Goal: Register for event/course

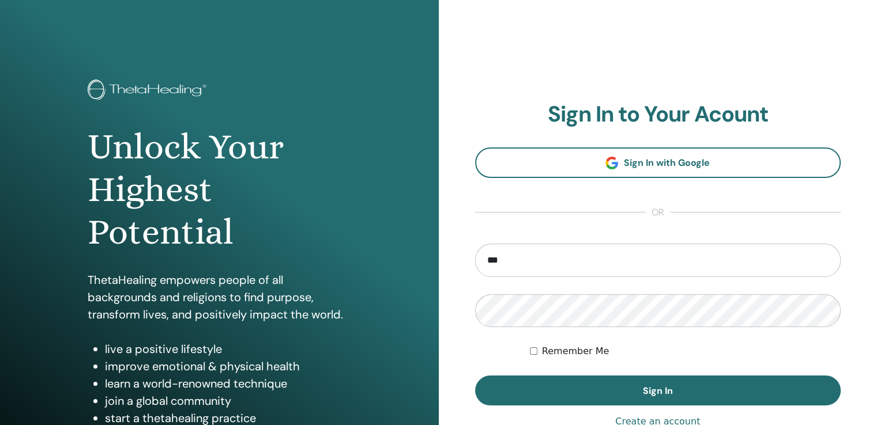
type input "**********"
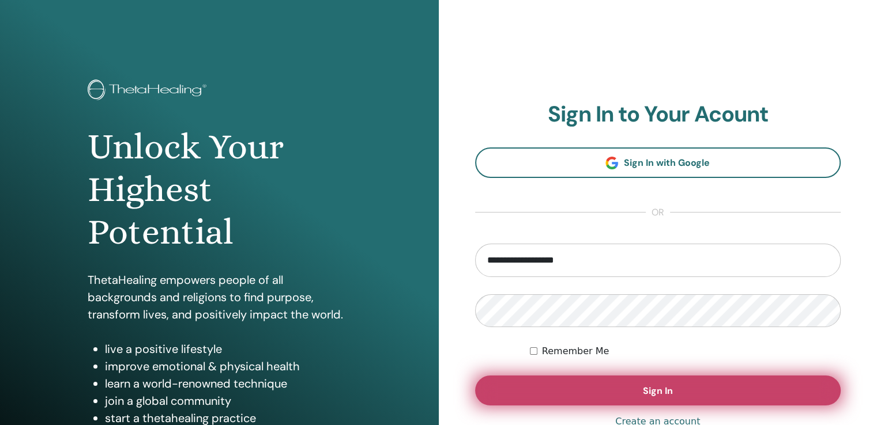
click at [633, 387] on button "Sign In" at bounding box center [658, 391] width 366 height 30
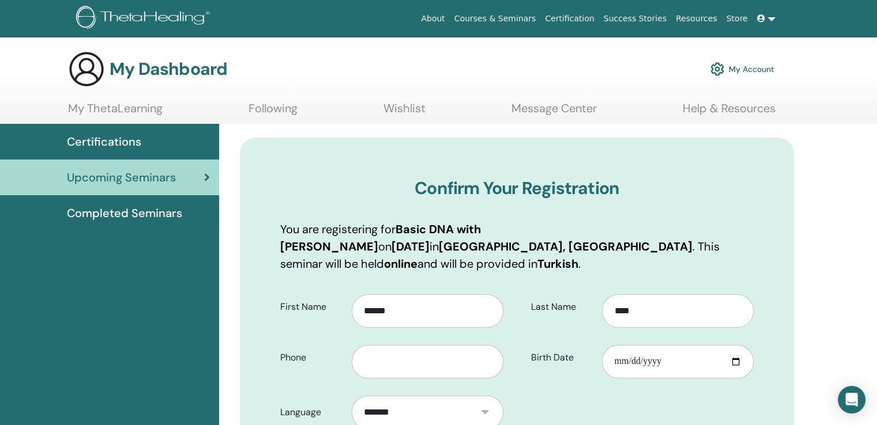
click at [771, 17] on link at bounding box center [766, 18] width 28 height 21
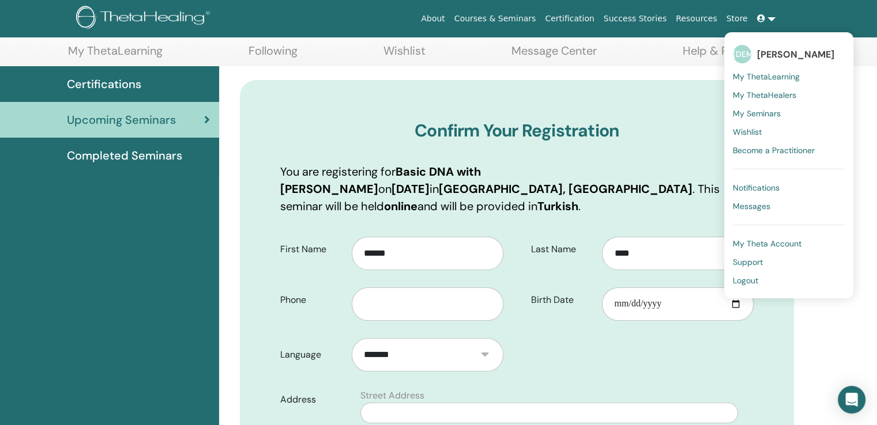
scroll to position [69, 0]
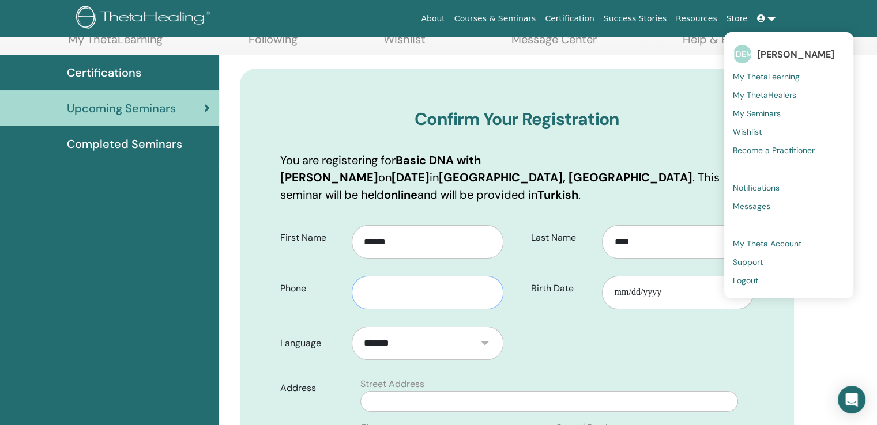
click at [394, 276] on input "text" at bounding box center [428, 292] width 152 height 33
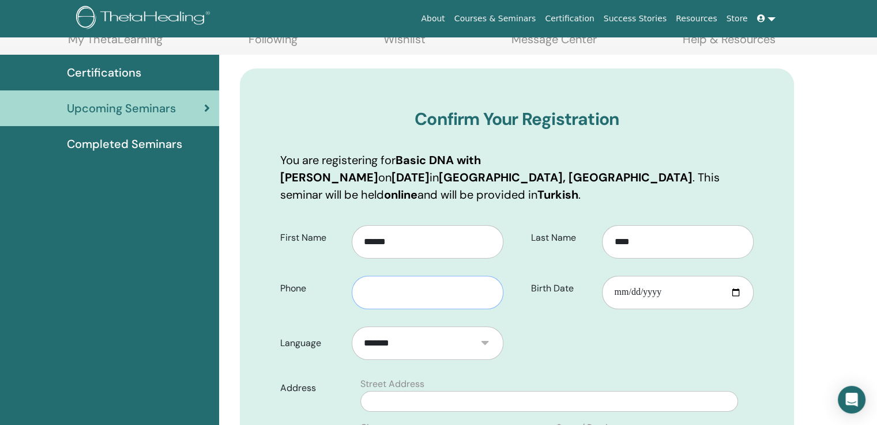
type input "**********"
type input "********"
click at [616, 276] on input "Birth Date" at bounding box center [678, 292] width 152 height 33
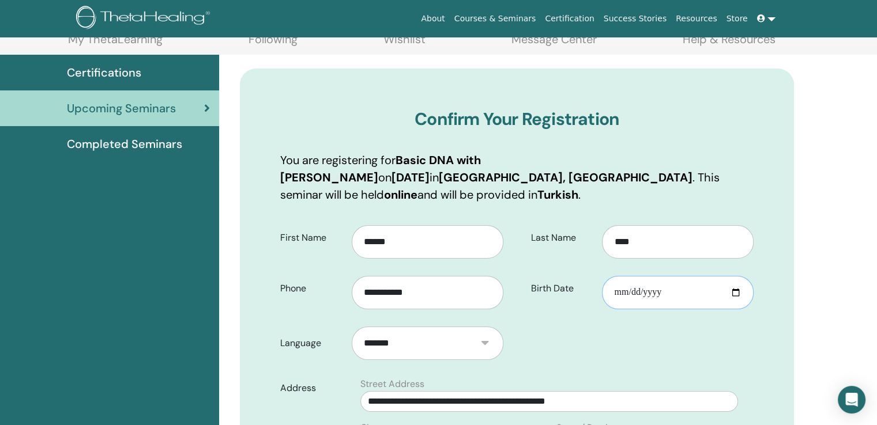
type input "**********"
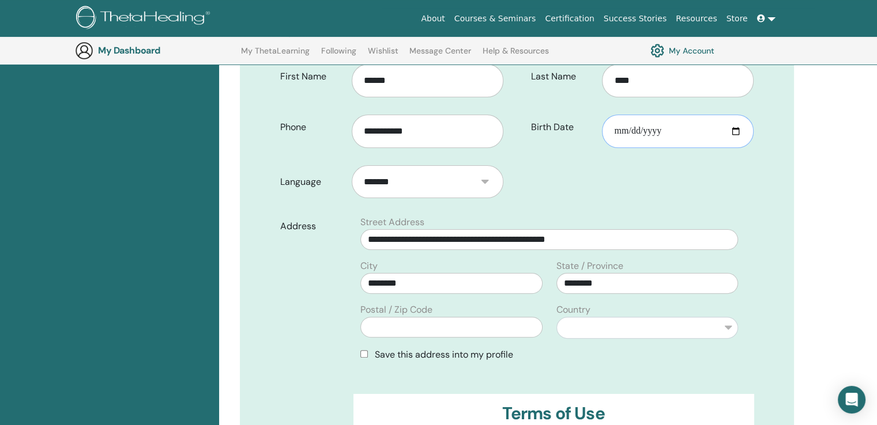
scroll to position [281, 0]
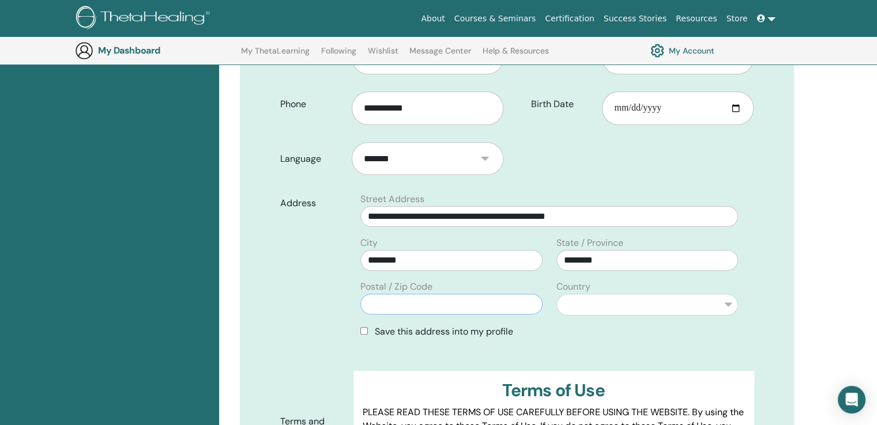
click at [405, 294] on input "text" at bounding box center [451, 304] width 182 height 21
type input "*****"
click at [589, 294] on select "**********" at bounding box center [647, 305] width 182 height 22
select select "**"
click at [556, 294] on select "**********" at bounding box center [647, 305] width 182 height 22
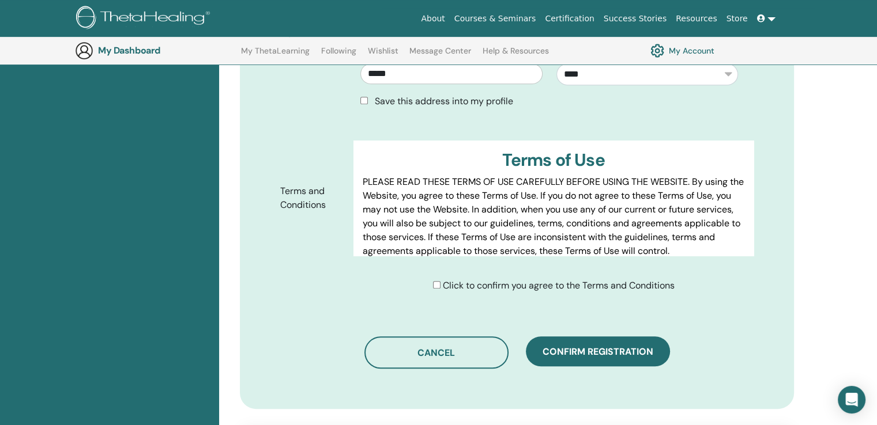
scroll to position [535, 0]
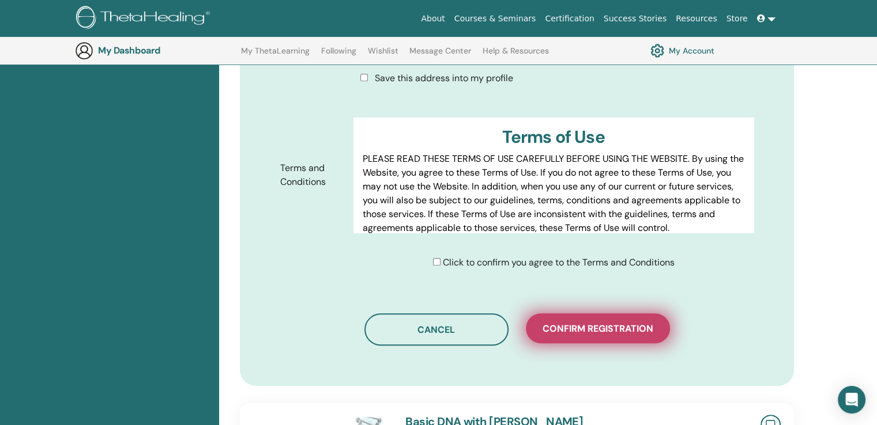
click at [609, 323] on span "Confirm registration" at bounding box center [598, 329] width 111 height 12
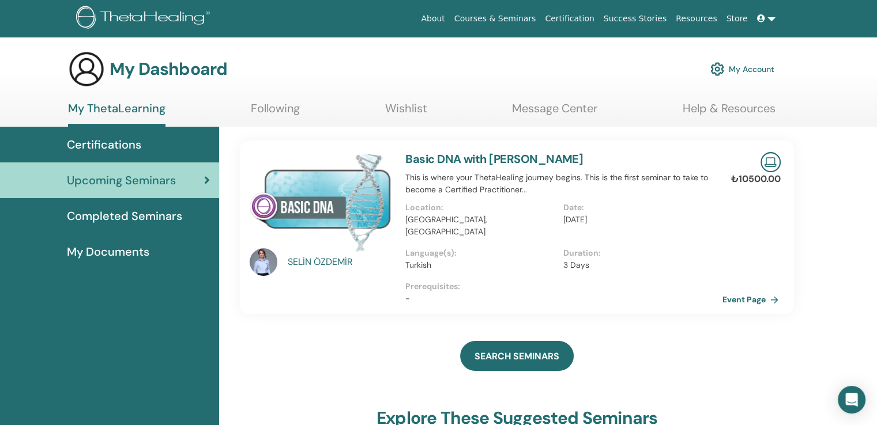
click at [745, 291] on link "Event Page" at bounding box center [752, 299] width 61 height 17
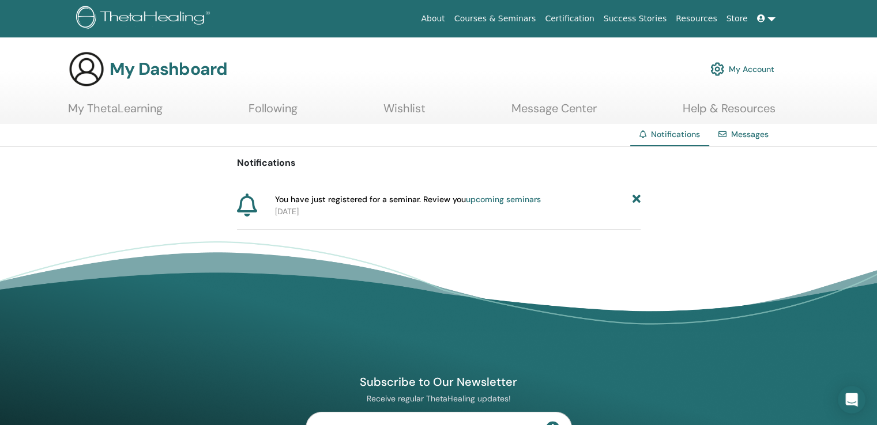
click at [772, 19] on link at bounding box center [766, 18] width 28 height 21
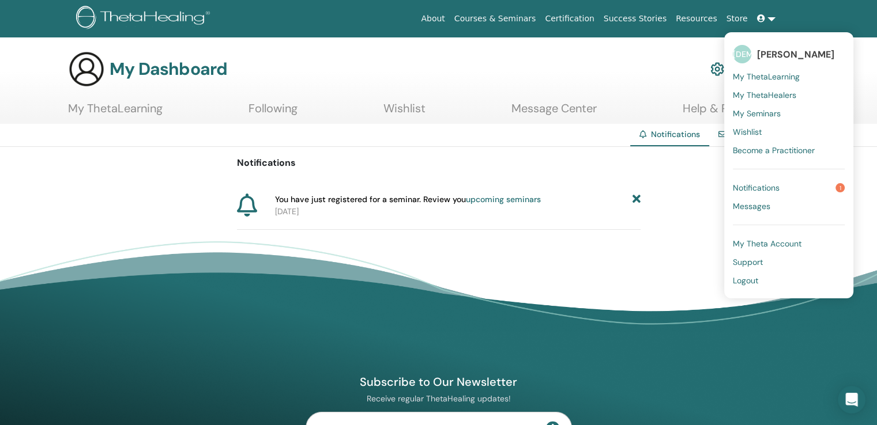
click at [462, 83] on div "My Dashboard My Account" at bounding box center [421, 69] width 706 height 37
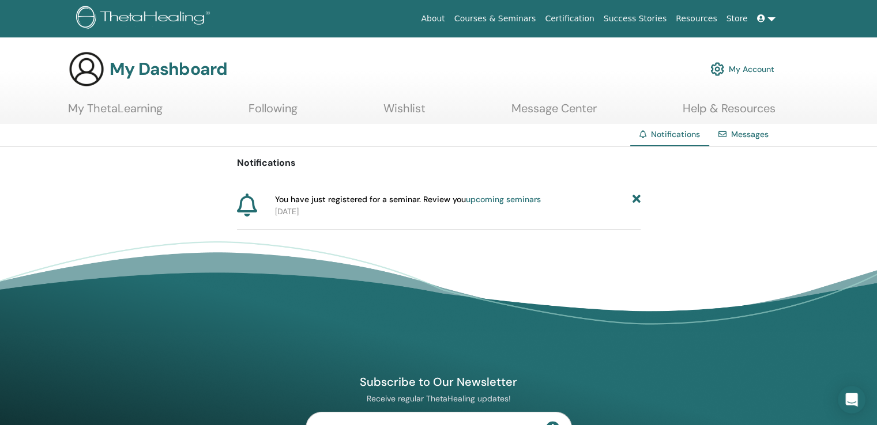
click at [134, 110] on link "My ThetaLearning" at bounding box center [115, 112] width 95 height 22
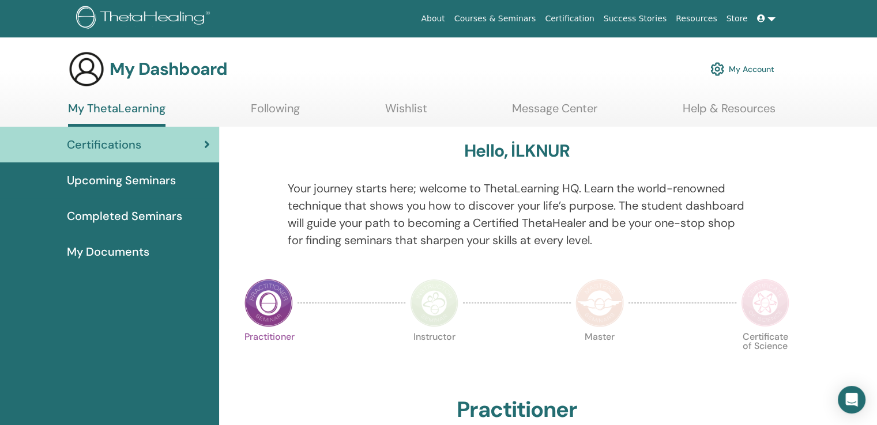
click at [118, 252] on span "My Documents" at bounding box center [108, 251] width 82 height 17
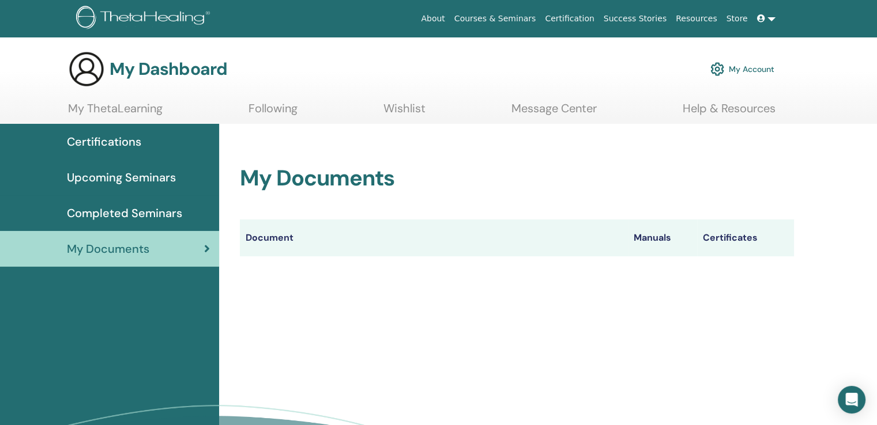
click at [125, 140] on span "Certifications" at bounding box center [104, 141] width 74 height 17
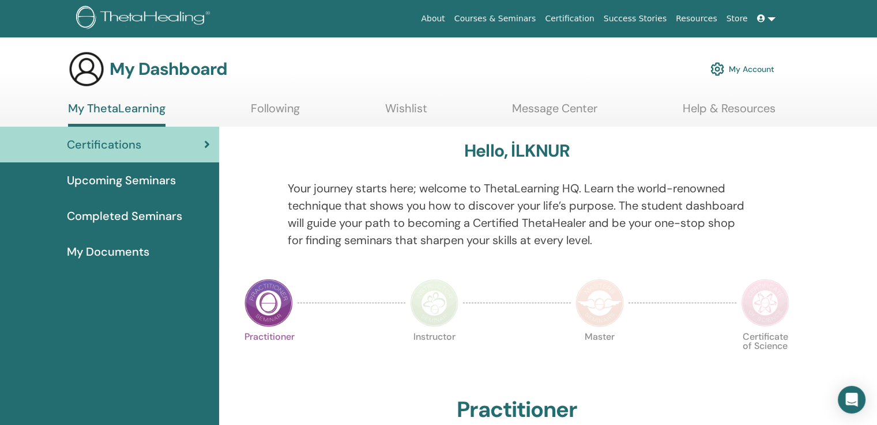
click at [125, 140] on span "Certifications" at bounding box center [104, 144] width 74 height 17
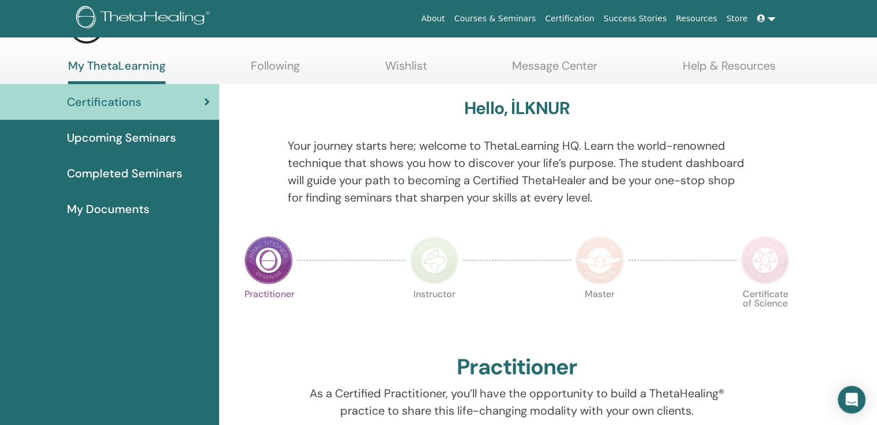
scroll to position [31, 0]
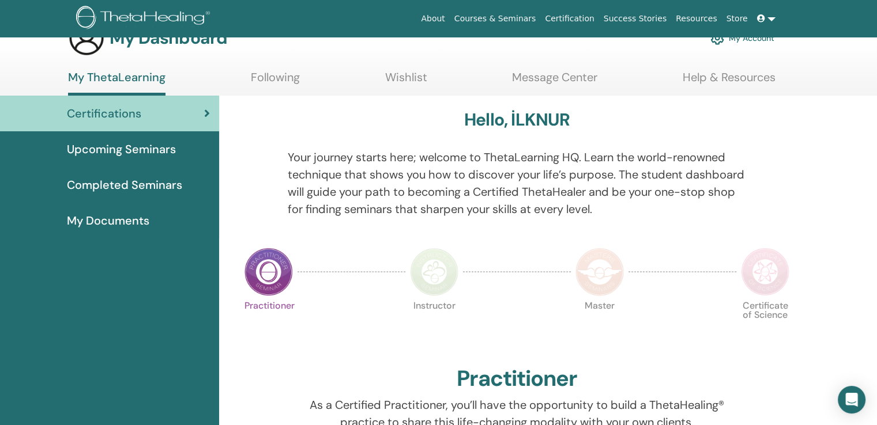
click at [119, 222] on span "My Documents" at bounding box center [108, 220] width 82 height 17
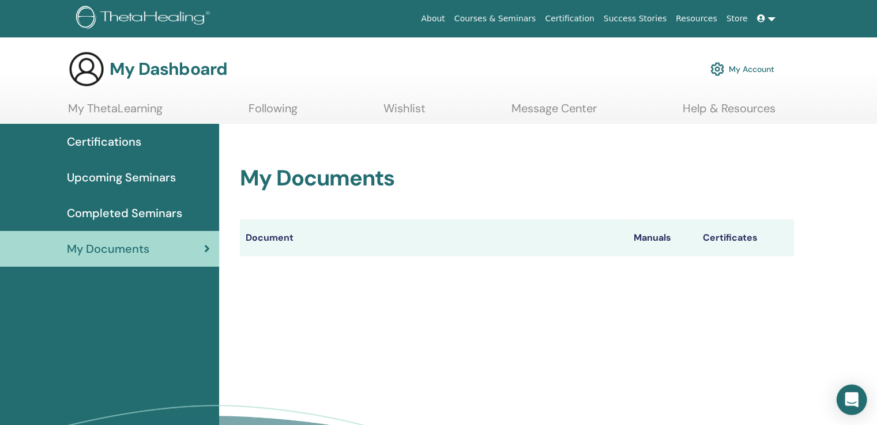
click at [852, 398] on icon "Open Intercom Messenger" at bounding box center [851, 400] width 13 height 15
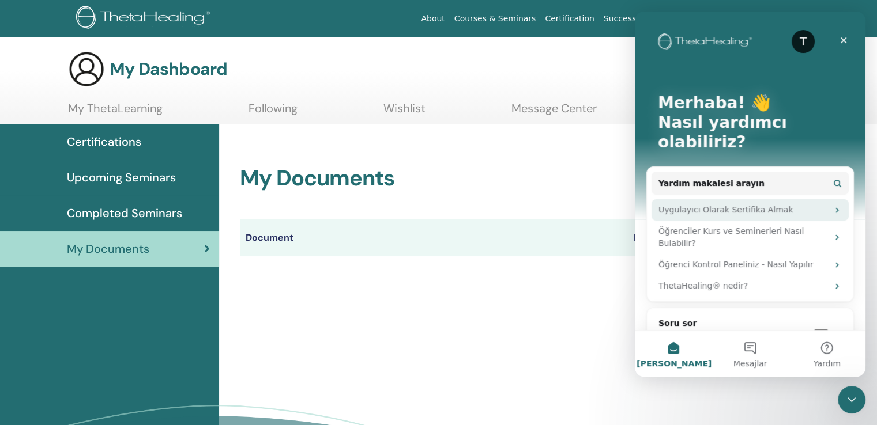
click at [758, 204] on div "Uygulayıcı Olarak Sertifika Almak" at bounding box center [743, 210] width 170 height 12
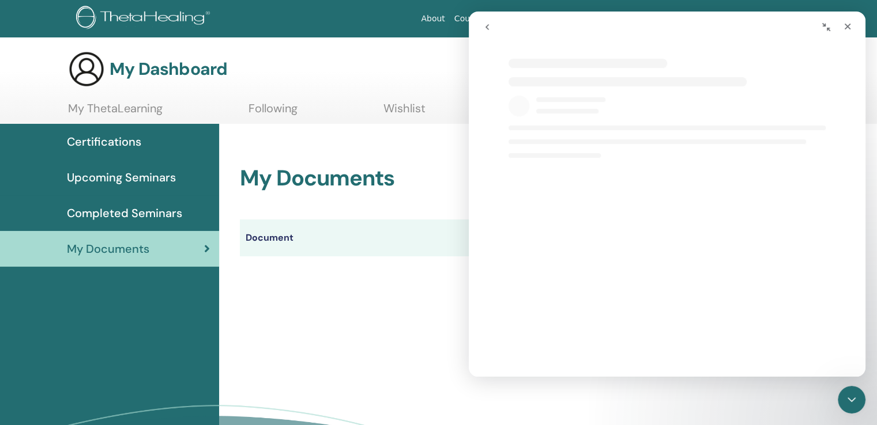
select select "**"
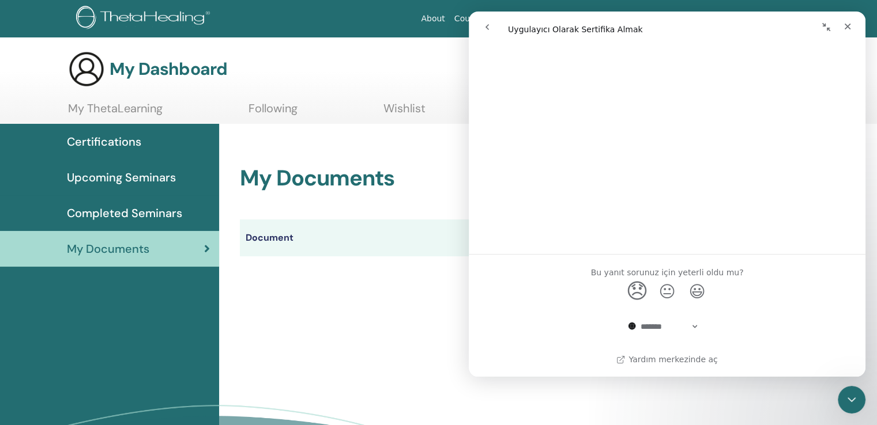
click at [632, 291] on span "😞" at bounding box center [637, 291] width 22 height 31
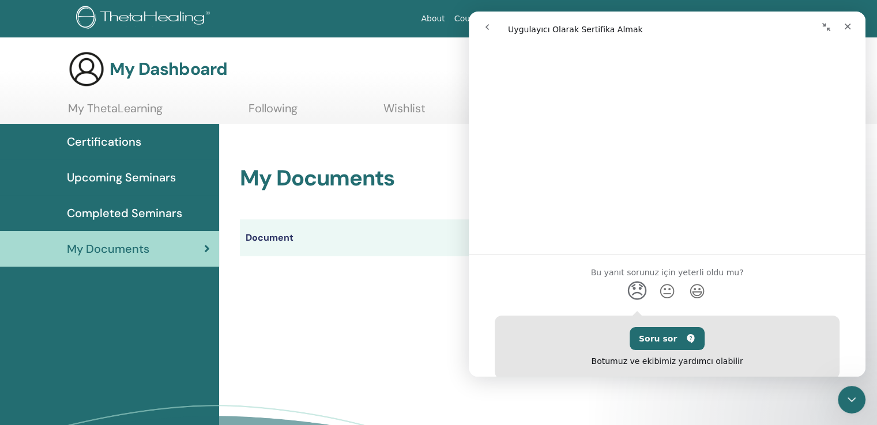
scroll to position [591, 0]
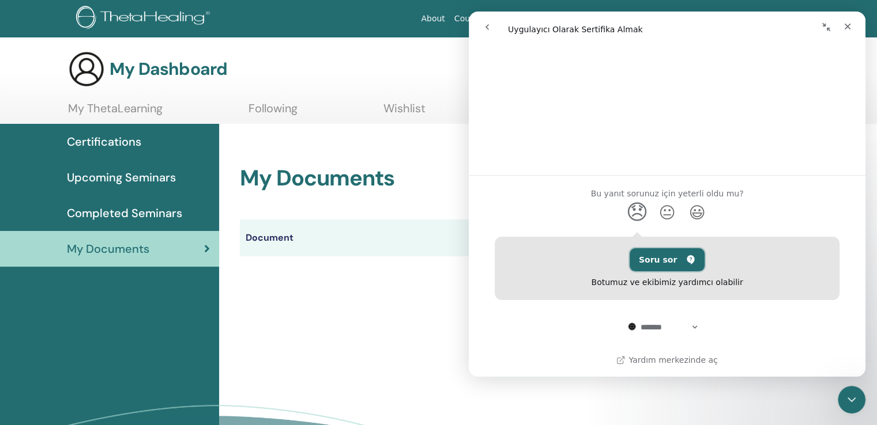
click at [660, 259] on button "Soru sor" at bounding box center [667, 259] width 75 height 23
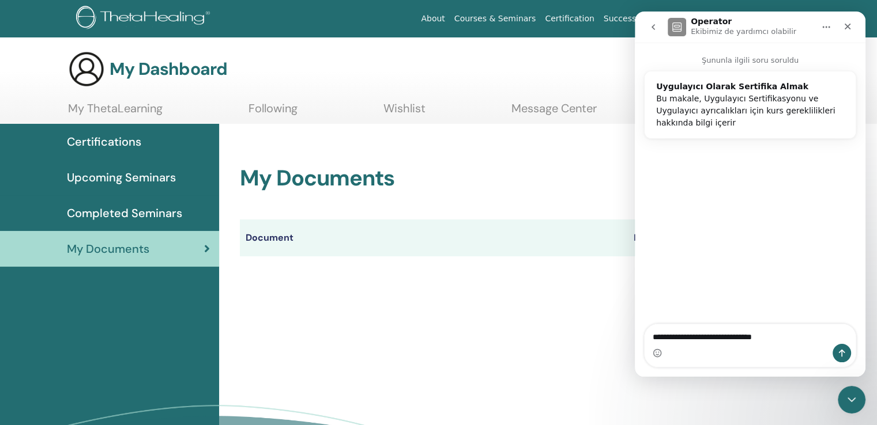
type textarea "**********"
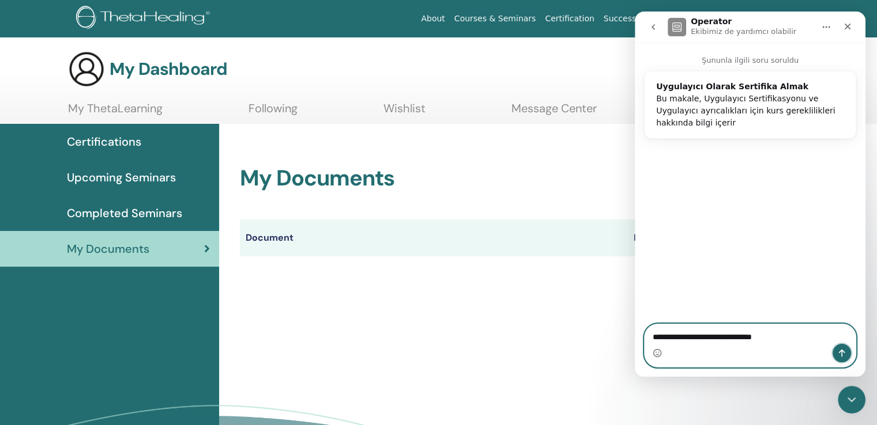
click at [840, 351] on icon "Bir mesaj gönder…" at bounding box center [842, 353] width 6 height 7
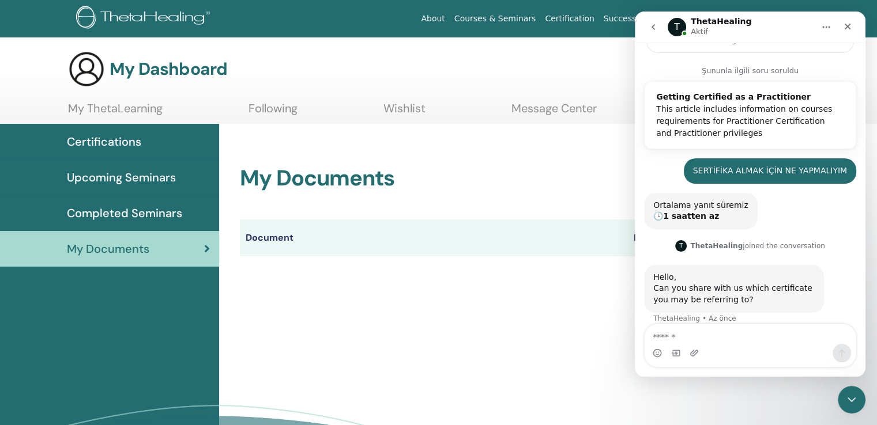
scroll to position [135, 0]
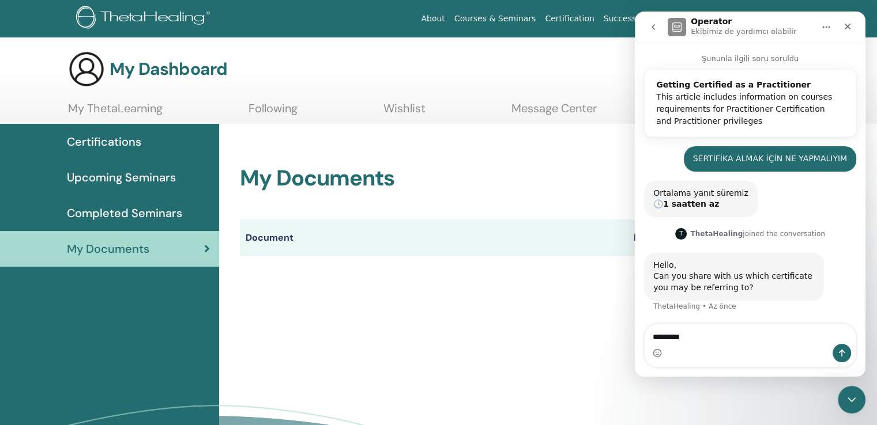
type textarea "*********"
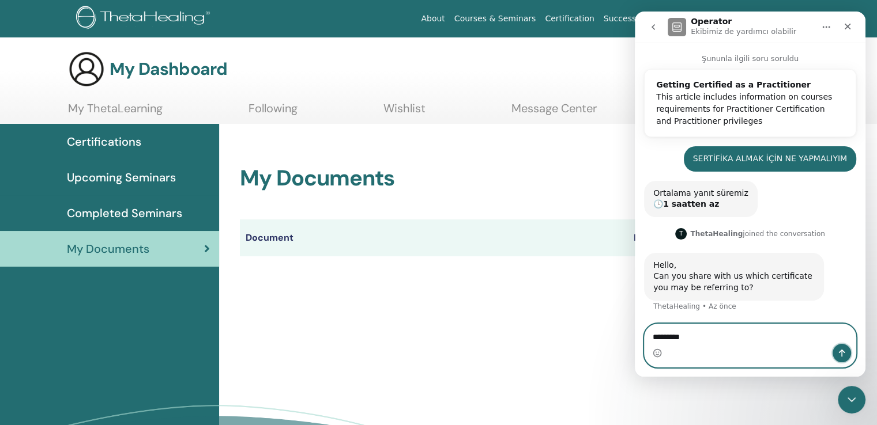
click at [839, 352] on icon "Bir mesaj gönder…" at bounding box center [842, 353] width 6 height 7
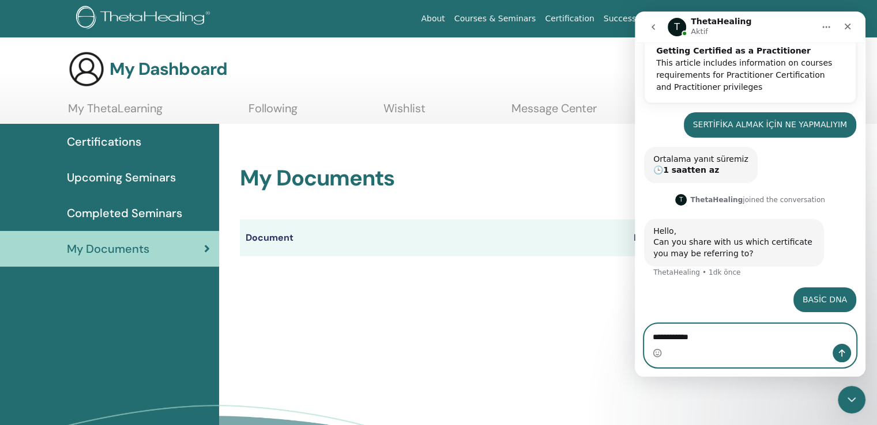
type textarea "**********"
click at [842, 355] on icon "Bir mesaj gönder…" at bounding box center [842, 353] width 6 height 7
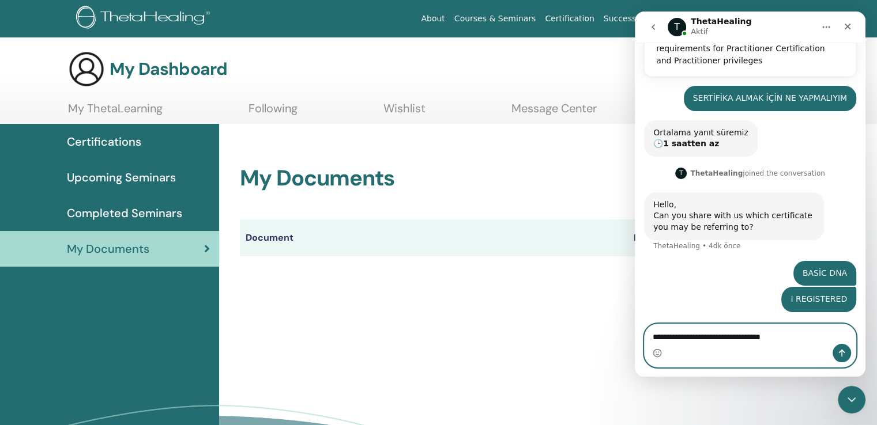
type textarea "**********"
click at [838, 355] on icon "Bir mesaj gönder…" at bounding box center [841, 353] width 9 height 9
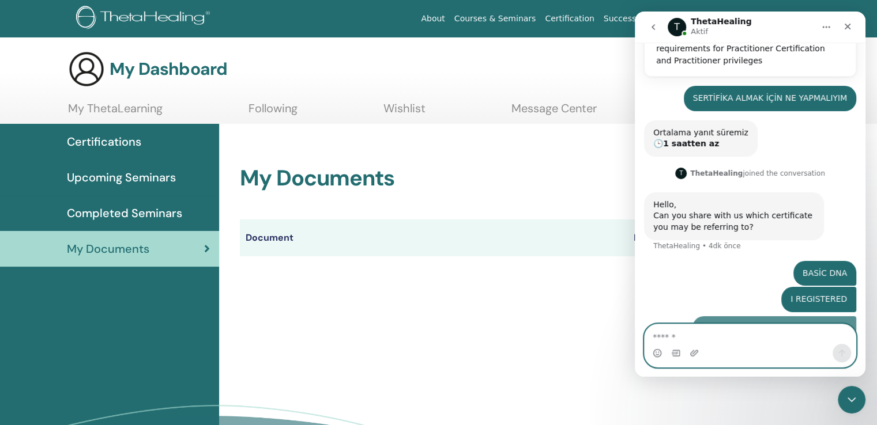
scroll to position [222, 0]
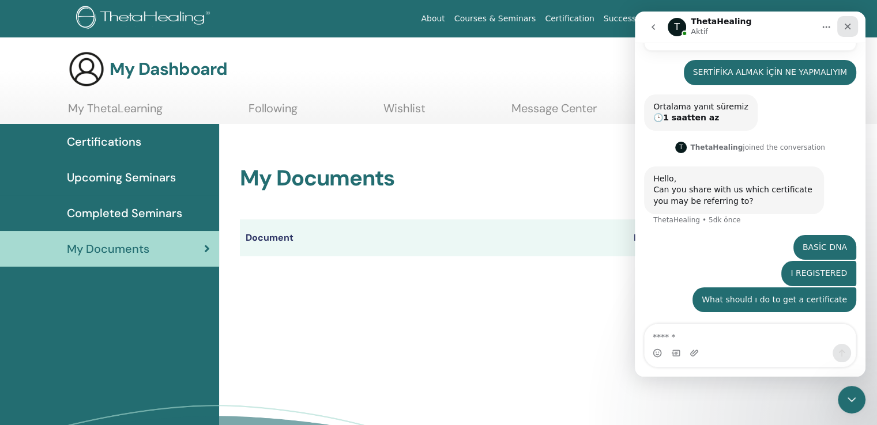
click at [843, 24] on icon "Kapat" at bounding box center [847, 26] width 9 height 9
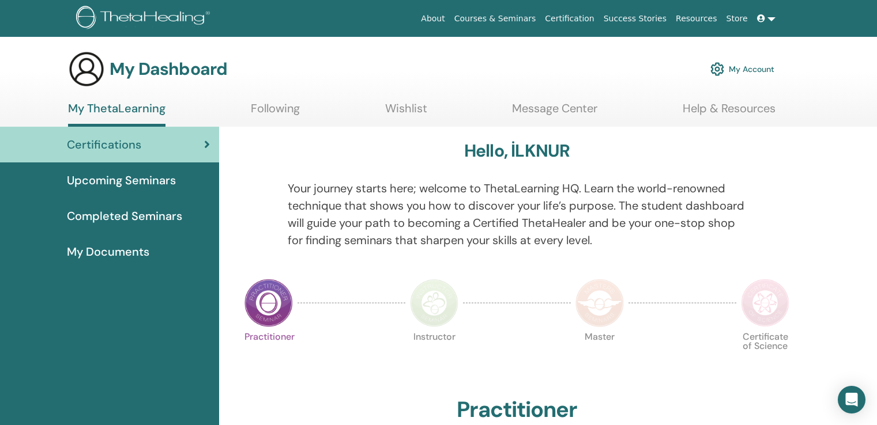
scroll to position [31, 0]
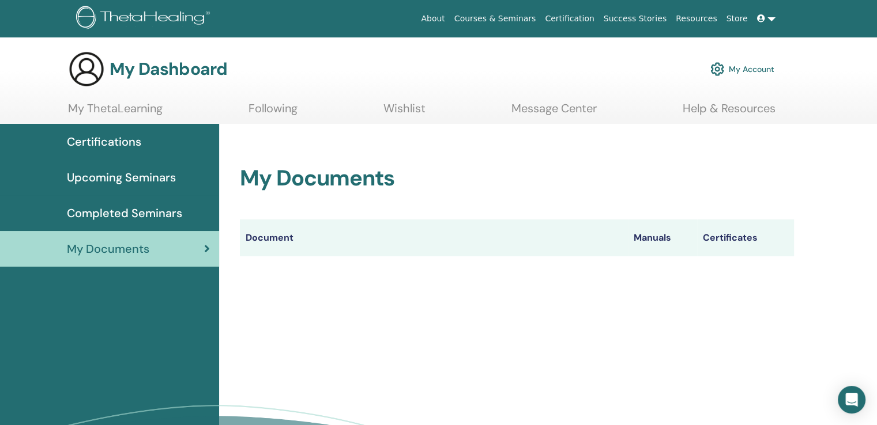
click at [771, 21] on link at bounding box center [766, 18] width 28 height 21
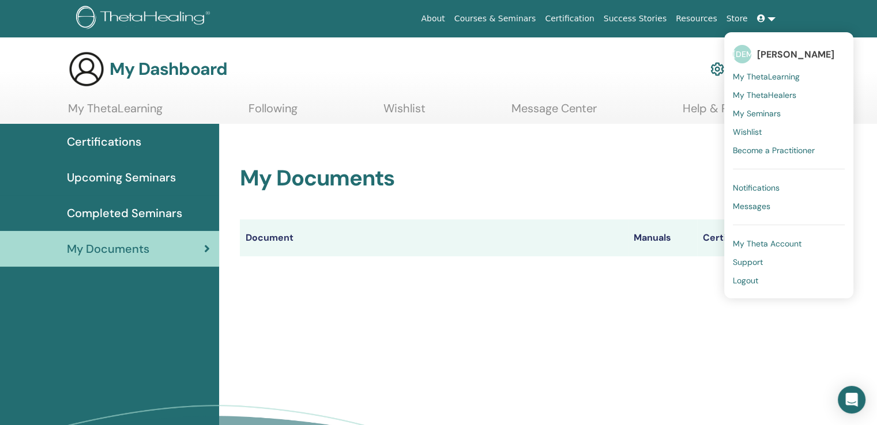
click at [747, 281] on span "Logout" at bounding box center [745, 281] width 25 height 10
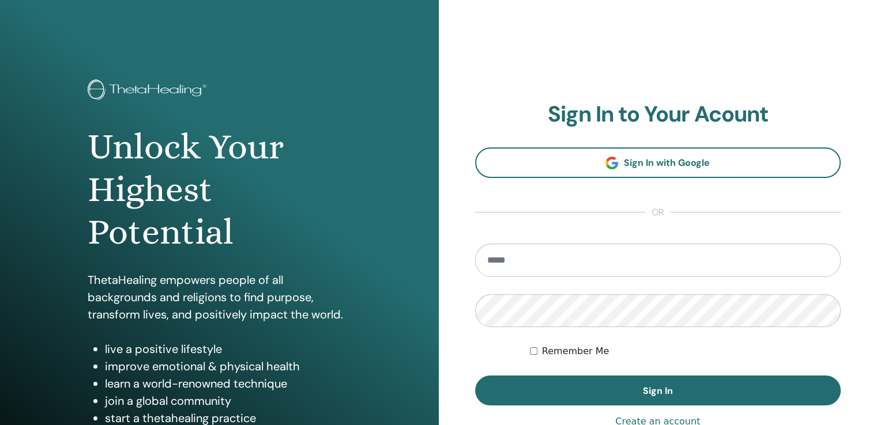
click at [500, 262] on input "email" at bounding box center [658, 260] width 366 height 33
type input "**********"
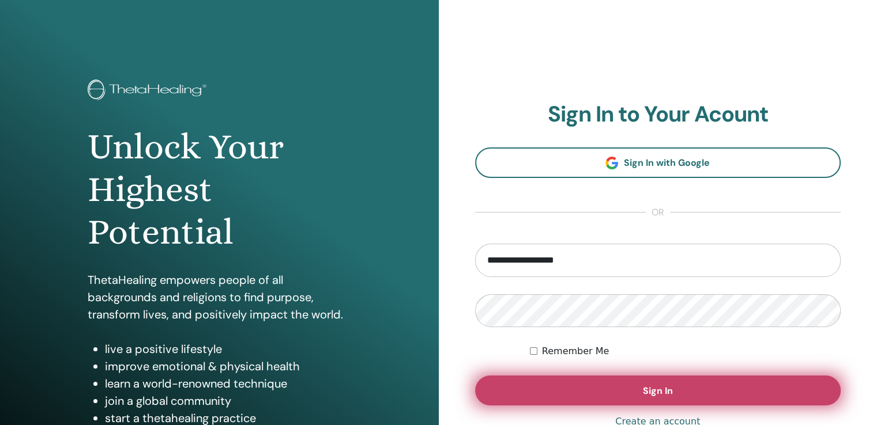
click at [582, 385] on button "Sign In" at bounding box center [658, 391] width 366 height 30
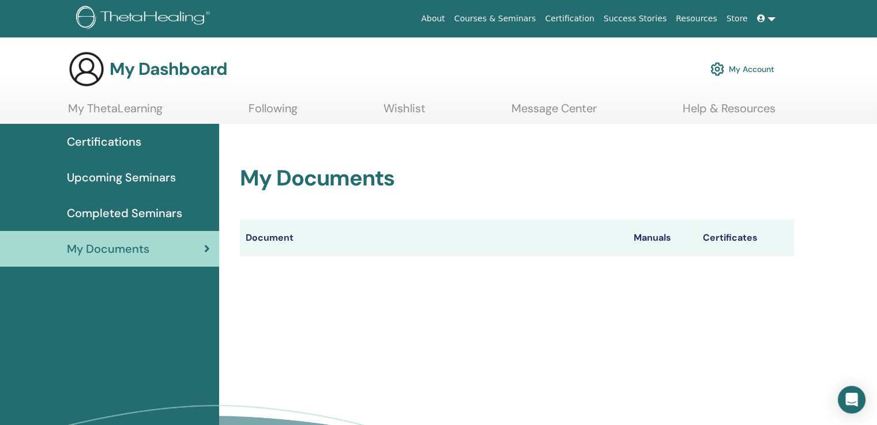
click at [770, 17] on link at bounding box center [766, 18] width 28 height 21
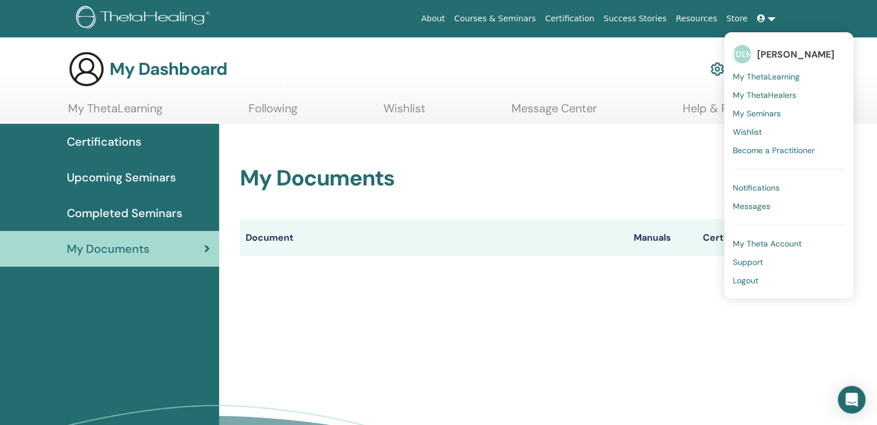
click at [629, 157] on div "My Documents Document Manuals Certificates" at bounding box center [517, 197] width 582 height 146
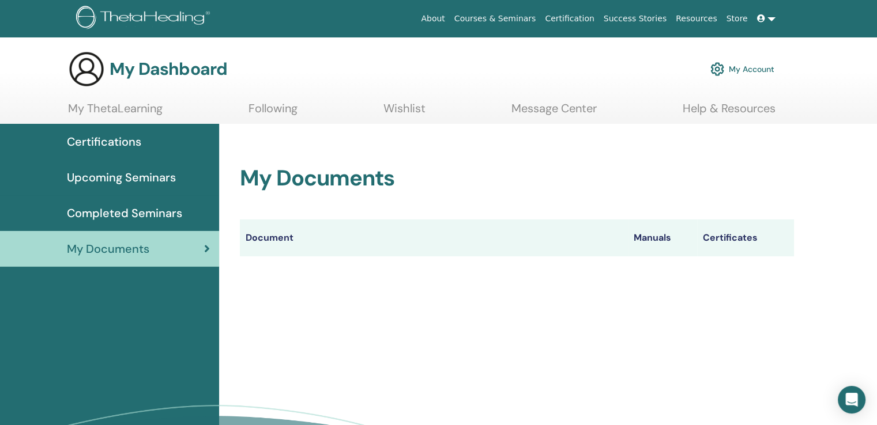
drag, startPoint x: 815, startPoint y: 0, endPoint x: 517, endPoint y: 155, distance: 335.7
click at [517, 155] on div "My Documents Document Manuals Certificates" at bounding box center [517, 197] width 582 height 146
click at [146, 105] on link "My ThetaLearning" at bounding box center [115, 112] width 95 height 22
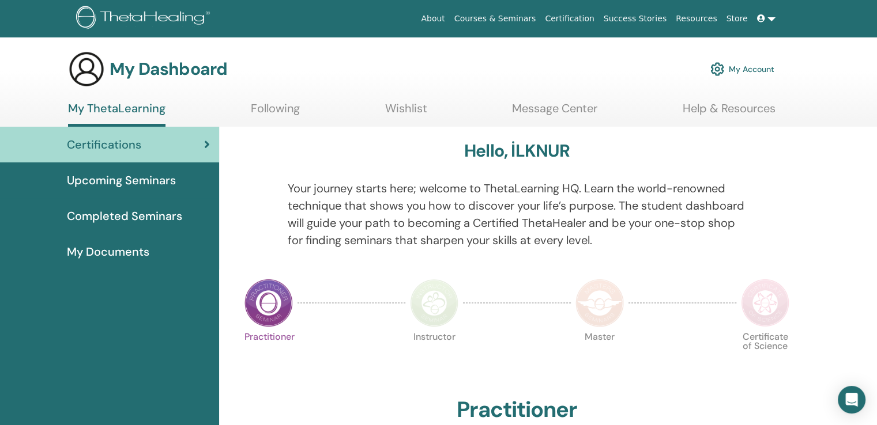
click at [140, 215] on span "Completed Seminars" at bounding box center [124, 216] width 115 height 17
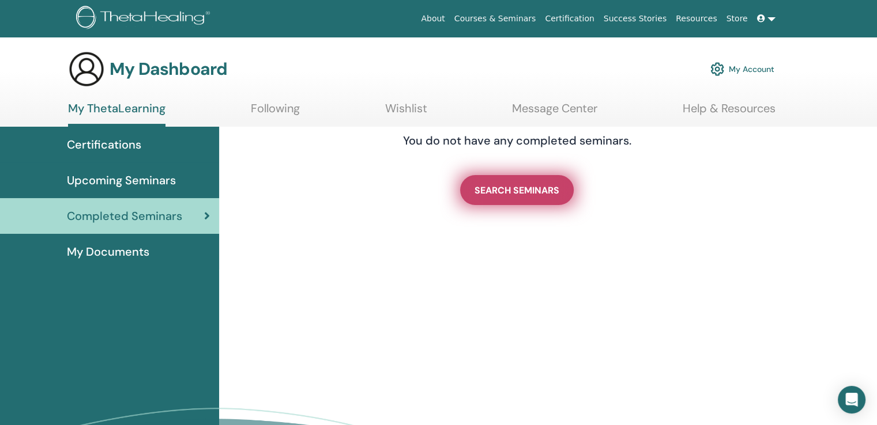
click at [517, 197] on link "SEARCH SEMINARS" at bounding box center [517, 190] width 114 height 30
click at [518, 187] on span "SEARCH SEMINARS" at bounding box center [516, 190] width 85 height 12
click at [500, 193] on span "SEARCH SEMINARS" at bounding box center [516, 190] width 85 height 12
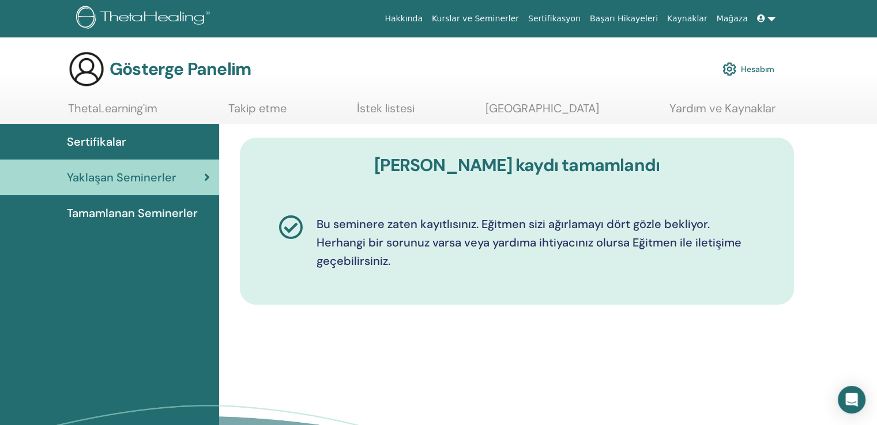
click at [115, 137] on font "Sertifikalar" at bounding box center [96, 141] width 59 height 15
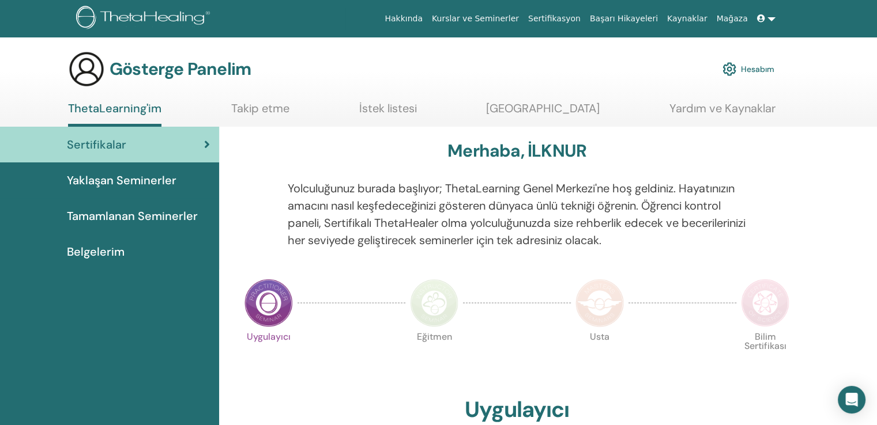
click at [101, 250] on font "Belgelerim" at bounding box center [96, 251] width 58 height 15
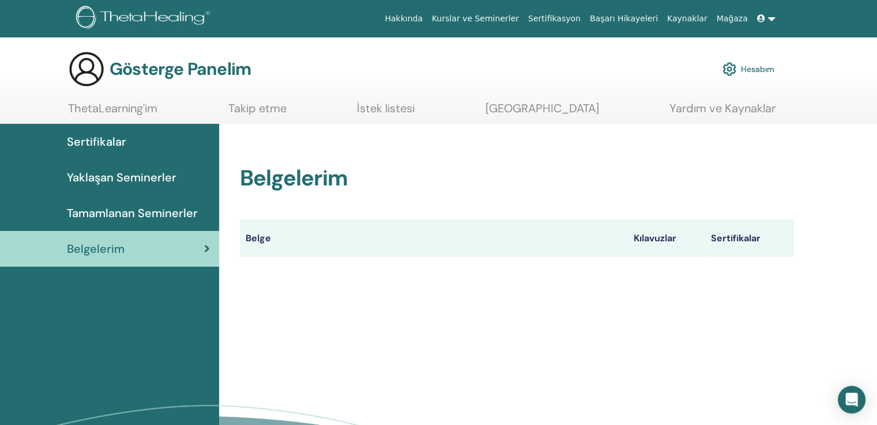
click at [744, 238] on font "Sertifikalar" at bounding box center [736, 238] width 50 height 12
click at [104, 142] on font "Sertifikalar" at bounding box center [96, 141] width 59 height 15
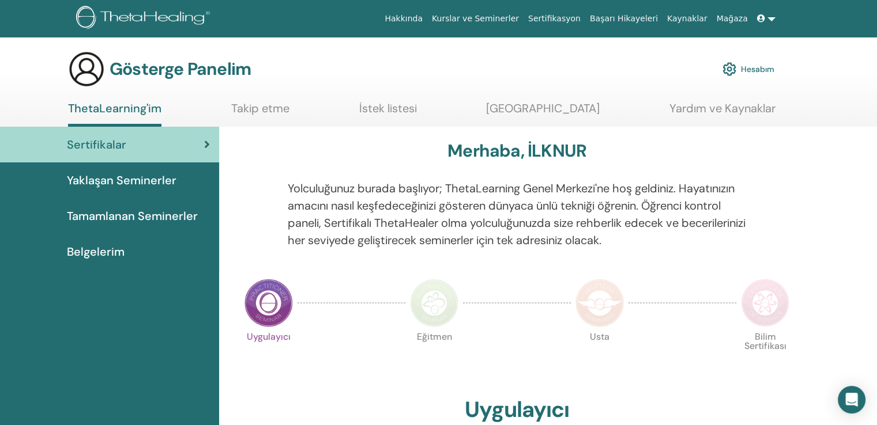
click at [157, 218] on font "Tamamlanan Seminerler" at bounding box center [132, 216] width 131 height 15
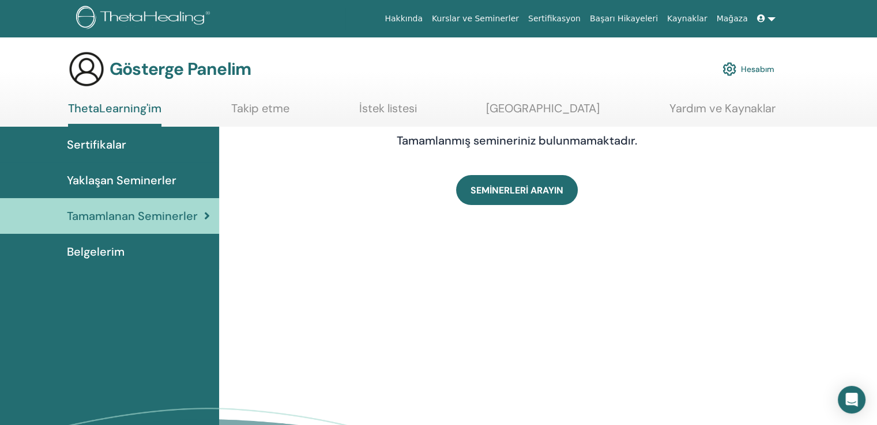
click at [148, 185] on font "Yaklaşan Seminerler" at bounding box center [122, 180] width 110 height 15
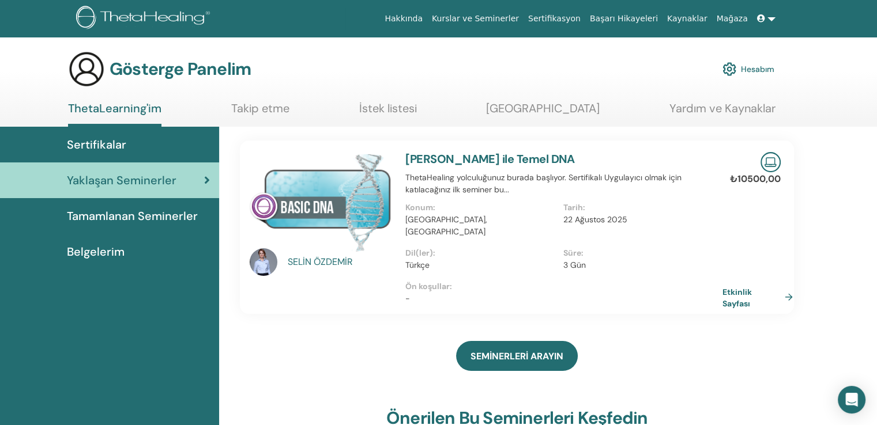
click at [786, 286] on link "Etkinlik Sayfası" at bounding box center [759, 297] width 75 height 22
click at [150, 213] on font "Tamamlanan Seminerler" at bounding box center [132, 216] width 131 height 15
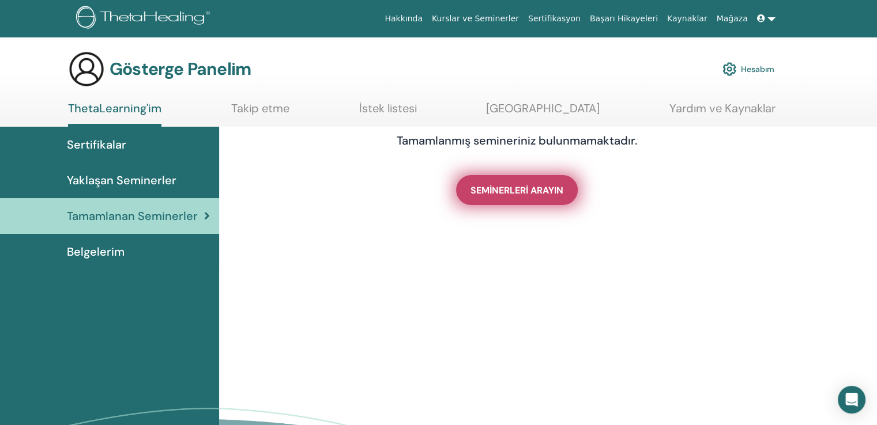
click at [502, 190] on font "SEMİNERLERİ ARAYIN" at bounding box center [516, 190] width 93 height 12
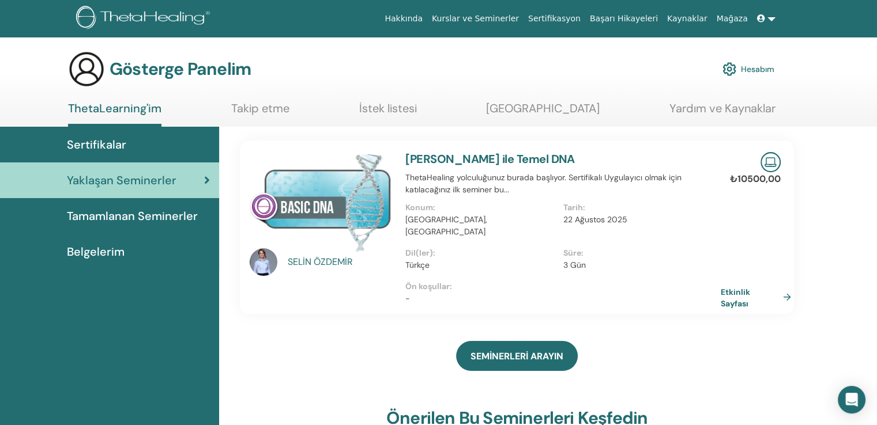
click at [321, 205] on img at bounding box center [321, 202] width 142 height 100
click at [315, 209] on img at bounding box center [321, 202] width 142 height 100
click at [321, 259] on font "ÖZDEMİR" at bounding box center [333, 262] width 39 height 12
click at [513, 158] on font "[PERSON_NAME] ile Temel DNA" at bounding box center [490, 159] width 170 height 15
click at [461, 160] on font "[PERSON_NAME] ile Temel DNA" at bounding box center [490, 159] width 170 height 15
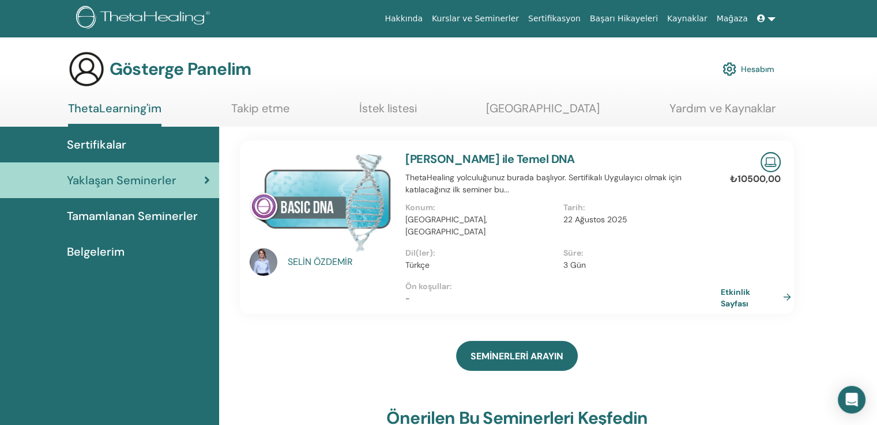
click at [461, 160] on font "[PERSON_NAME] ile Temel DNA" at bounding box center [490, 159] width 170 height 15
drag, startPoint x: 461, startPoint y: 160, endPoint x: 294, endPoint y: 211, distance: 174.9
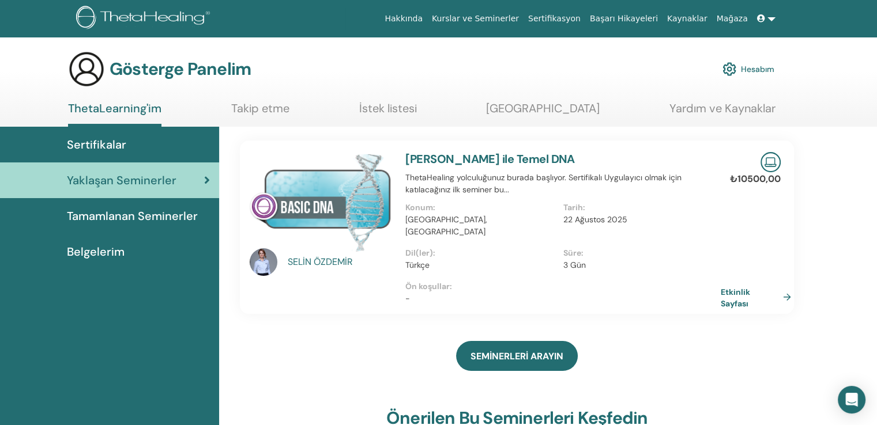
click at [294, 211] on div "[PERSON_NAME] [PERSON_NAME] ile Temel DNA ThetaHealing yolculuğunuz burada başl…" at bounding box center [516, 228] width 571 height 174
click at [294, 211] on img at bounding box center [321, 202] width 142 height 100
click at [264, 254] on img at bounding box center [264, 262] width 28 height 28
click at [268, 200] on img at bounding box center [321, 202] width 142 height 100
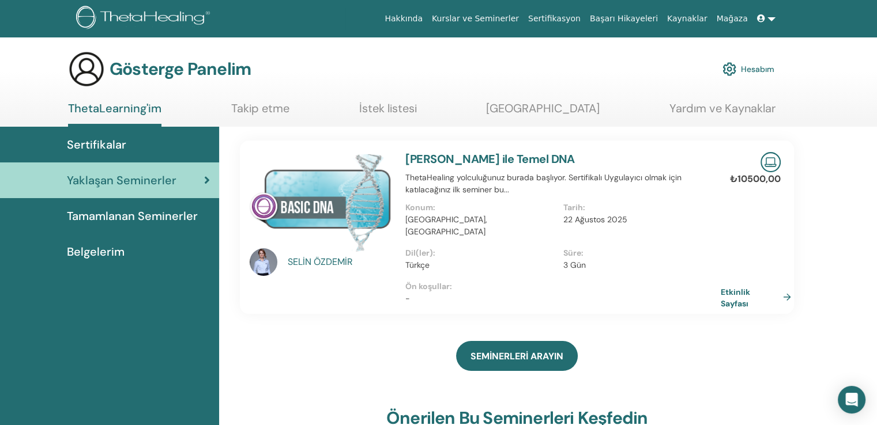
click at [268, 200] on img at bounding box center [321, 202] width 142 height 100
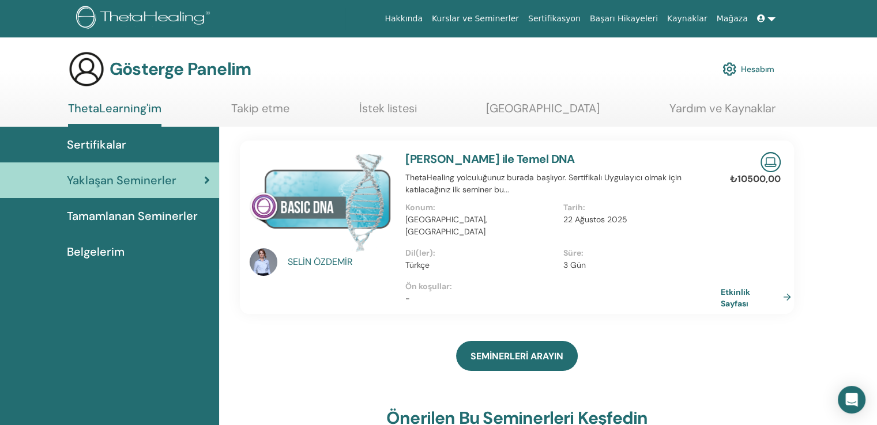
click at [268, 200] on img at bounding box center [321, 202] width 142 height 100
